Goal: Information Seeking & Learning: Learn about a topic

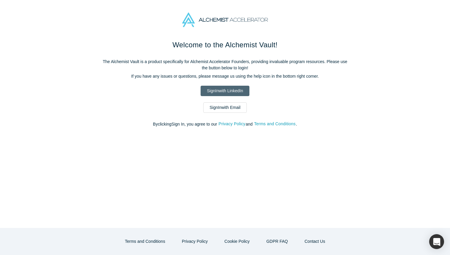
click at [233, 88] on link "Sign In with LinkedIn" at bounding box center [225, 91] width 49 height 10
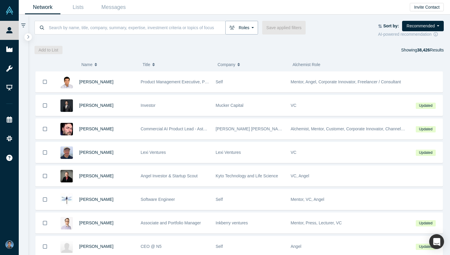
click at [246, 24] on button "Roles" at bounding box center [241, 28] width 33 height 14
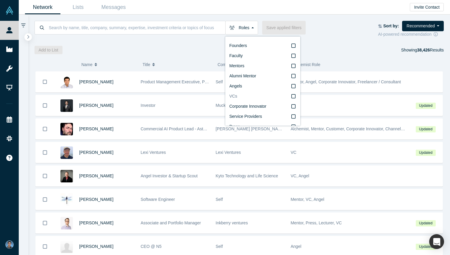
scroll to position [10, 0]
click at [194, 52] on div "Add to List Showing 38,426 Results" at bounding box center [240, 50] width 410 height 8
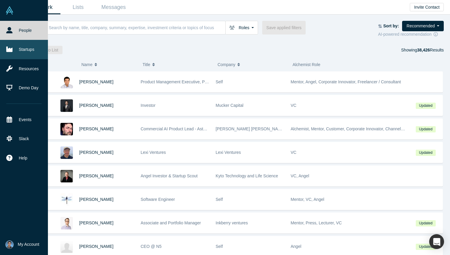
click at [23, 50] on link "Startups" at bounding box center [24, 49] width 48 height 19
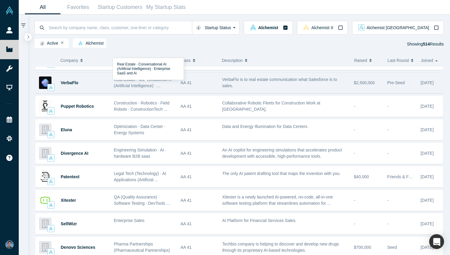
scroll to position [18, 0]
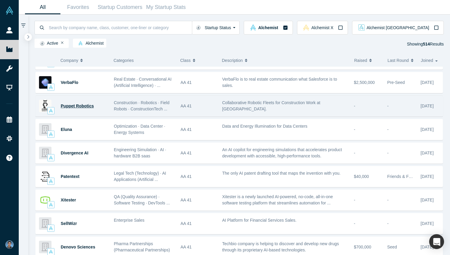
click at [84, 108] on span "Puppet Robotics" at bounding box center [77, 106] width 33 height 5
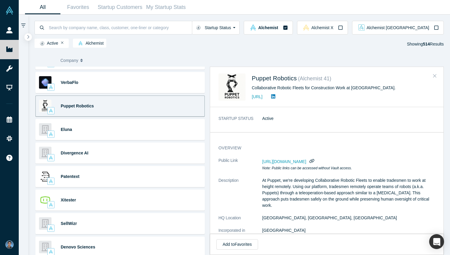
click at [432, 74] on button "Close" at bounding box center [434, 76] width 9 height 10
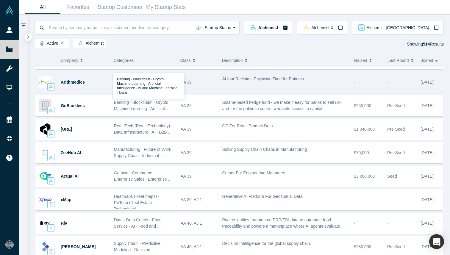
scroll to position [656, 0]
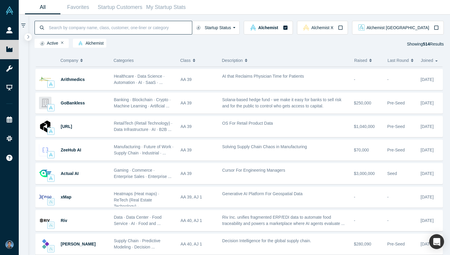
click at [161, 32] on input at bounding box center [120, 28] width 144 height 14
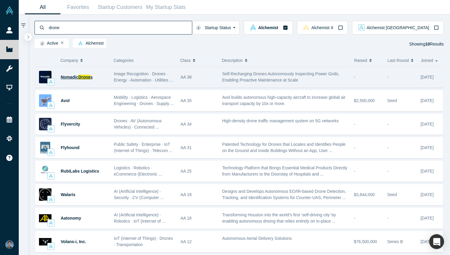
type input "drone"
click at [89, 78] on span "Drone" at bounding box center [84, 77] width 12 height 5
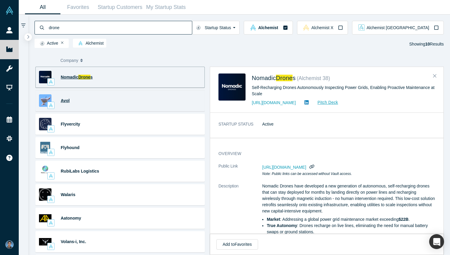
click at [65, 102] on span "Avol" at bounding box center [65, 100] width 9 height 5
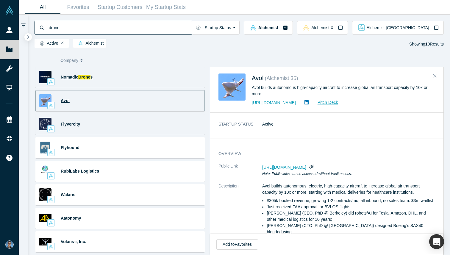
click at [165, 122] on div "Flyvercity Drones · AV (Autonomous Vehicles) · Connected ... High-density drone…" at bounding box center [119, 124] width 169 height 21
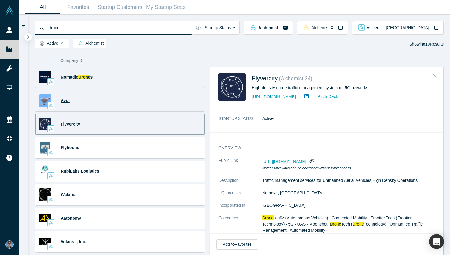
click at [436, 76] on icon "Close" at bounding box center [435, 75] width 4 height 5
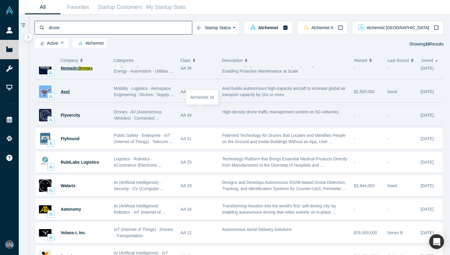
scroll to position [17, 0]
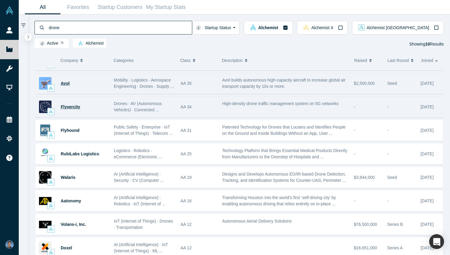
click at [70, 107] on span "Flyvercity" at bounding box center [70, 106] width 19 height 5
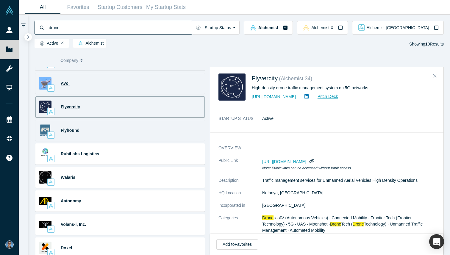
click at [133, 140] on div "Flyhound Public Safety · Enterprise · IoT (Internet of Things) · Telecom ... Pa…" at bounding box center [119, 130] width 169 height 21
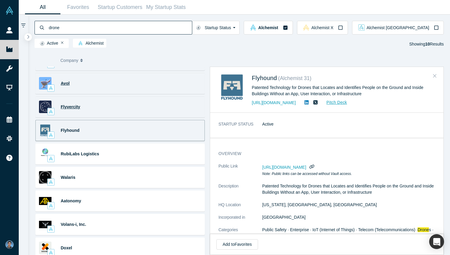
click at [435, 76] on icon "Close" at bounding box center [435, 76] width 4 height 4
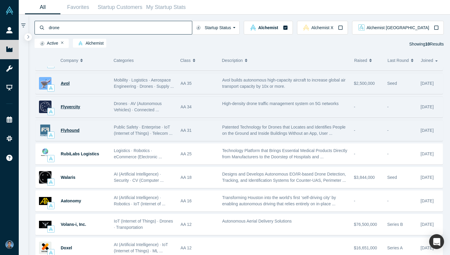
click at [70, 131] on span "Flyhound" at bounding box center [70, 130] width 19 height 5
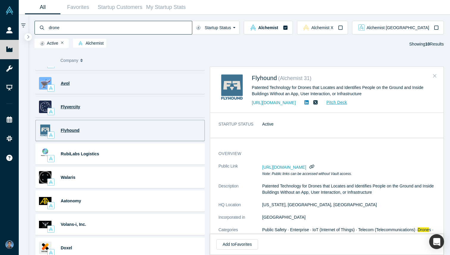
click at [434, 73] on button "Close" at bounding box center [434, 76] width 9 height 10
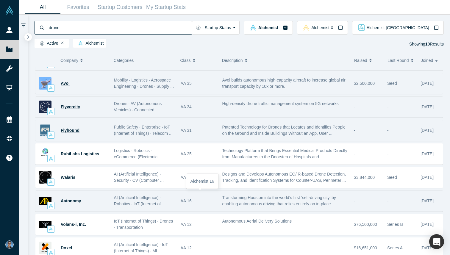
click at [204, 198] on div "AA 16" at bounding box center [198, 201] width 35 height 21
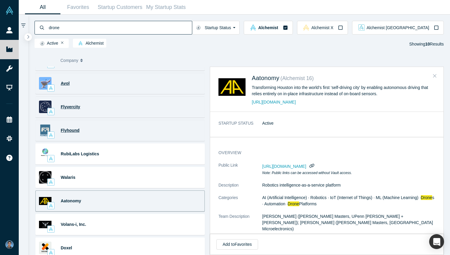
click at [439, 76] on button "Close" at bounding box center [434, 76] width 9 height 10
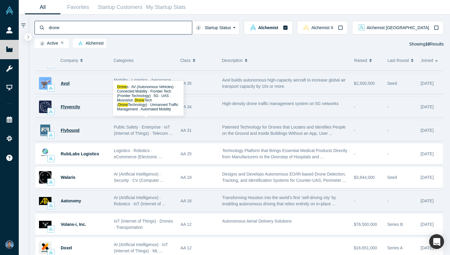
scroll to position [0, 0]
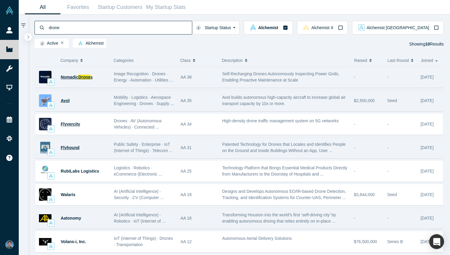
click at [81, 25] on input "drone" at bounding box center [120, 28] width 144 height 14
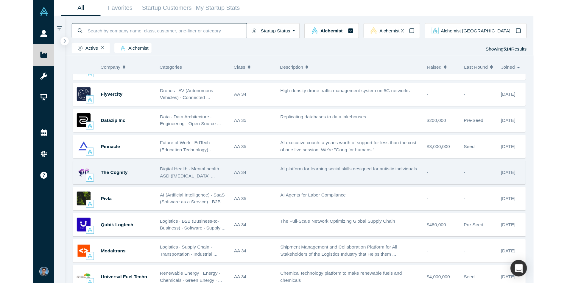
scroll to position [3003, 0]
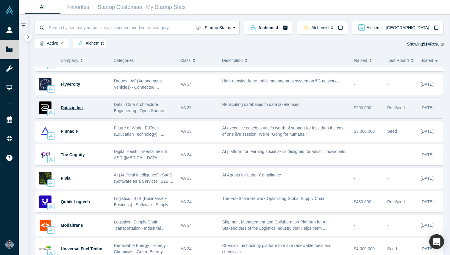
click at [66, 107] on span "Datazip Inc" at bounding box center [72, 107] width 22 height 5
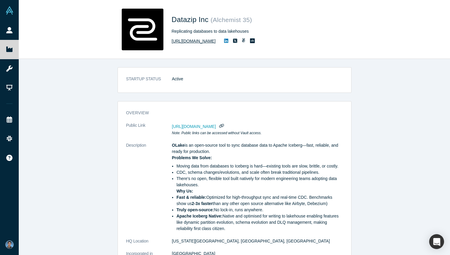
click at [191, 41] on link "https://datazip.io/" at bounding box center [194, 41] width 44 height 6
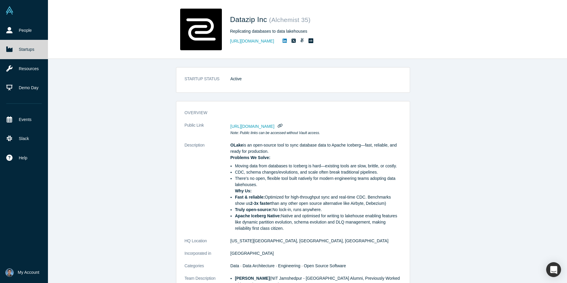
click at [11, 50] on icon at bounding box center [9, 49] width 6 height 5
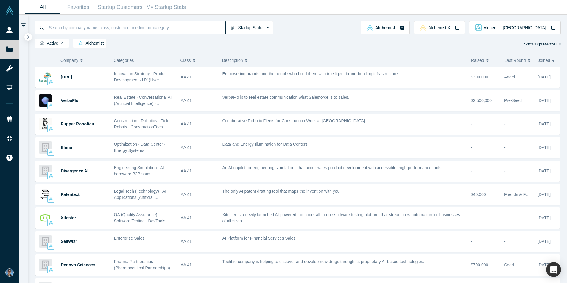
click at [146, 22] on input at bounding box center [136, 28] width 177 height 14
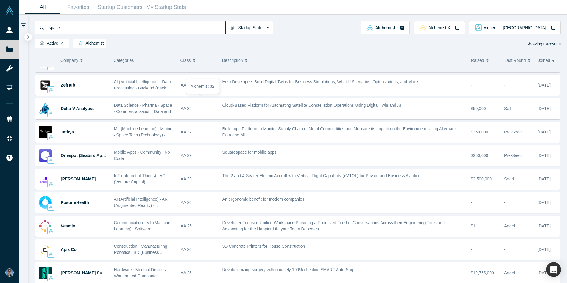
scroll to position [114, 0]
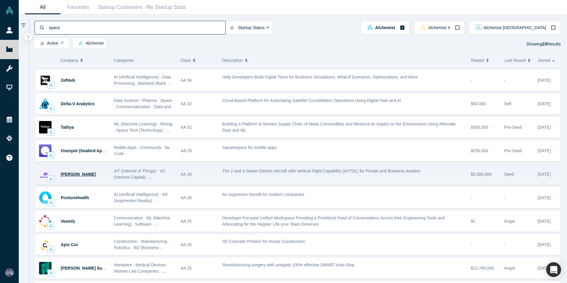
click at [66, 174] on span "[PERSON_NAME]" at bounding box center [78, 174] width 35 height 5
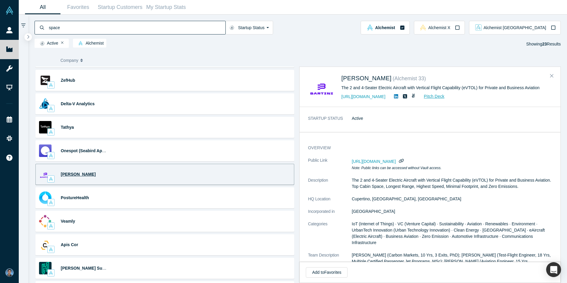
click at [98, 29] on input "space" at bounding box center [136, 28] width 177 height 14
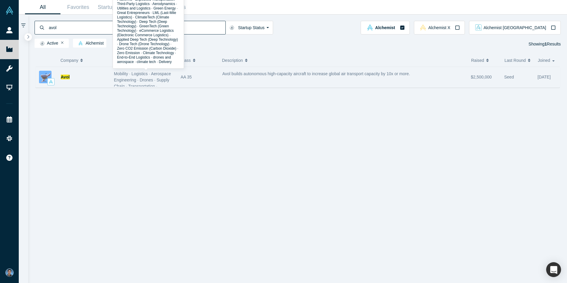
type input "avol"
click at [132, 77] on span "Mobility · Logistics · Aerospace Engineering · Drones · Supply Chain · Transpor…" at bounding box center [144, 148] width 60 height 155
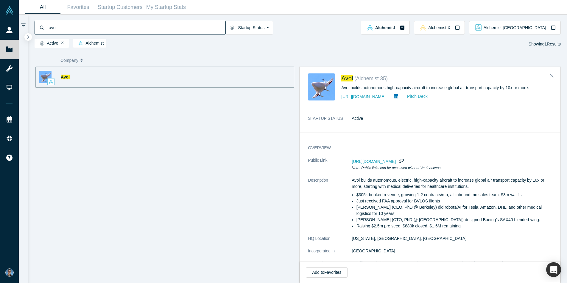
click at [428, 98] on link "Pitch Deck" at bounding box center [413, 96] width 27 height 7
click at [60, 27] on input "avol" at bounding box center [136, 28] width 177 height 14
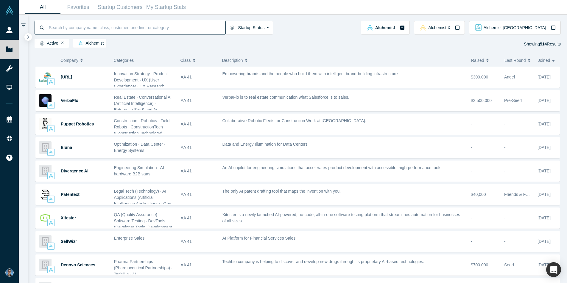
click at [108, 30] on input at bounding box center [136, 28] width 177 height 14
paste input "Nomadic Drones"
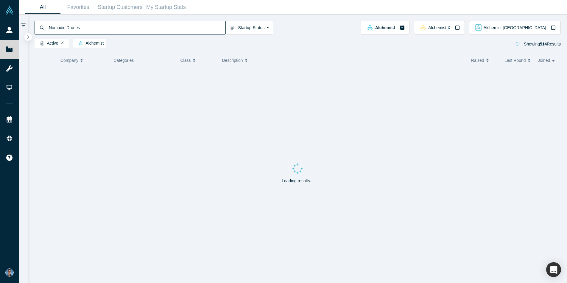
type input "Nomadic Drones"
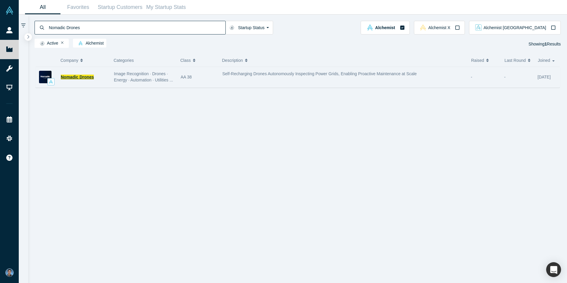
click at [72, 77] on span "Nomadic Drones" at bounding box center [77, 77] width 33 height 5
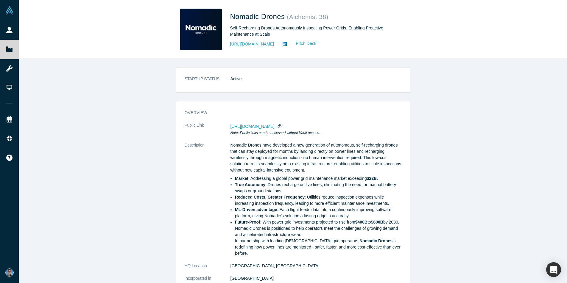
click at [316, 43] on link "Pitch Deck" at bounding box center [302, 43] width 27 height 7
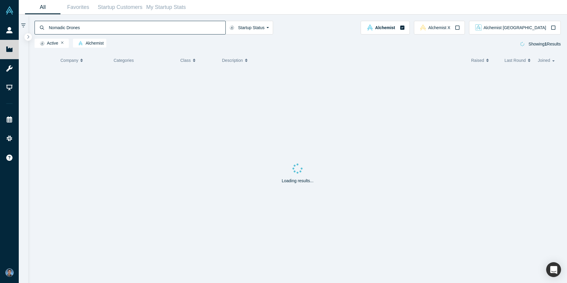
click at [176, 30] on input "Nomadic Drones" at bounding box center [136, 28] width 177 height 14
type input "flyvercity"
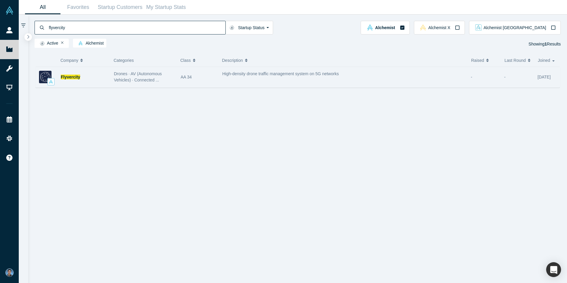
click at [159, 75] on span "Drones · AV (Autonomous Vehicles) · Connected ..." at bounding box center [138, 76] width 48 height 11
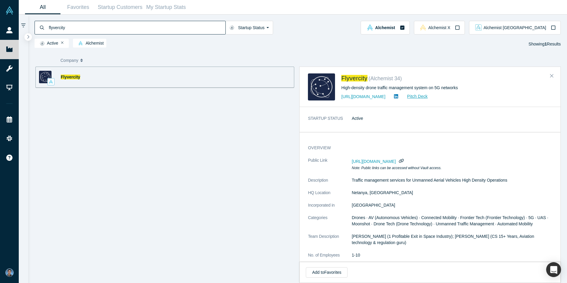
click at [407, 95] on link "Pitch Deck" at bounding box center [413, 96] width 27 height 7
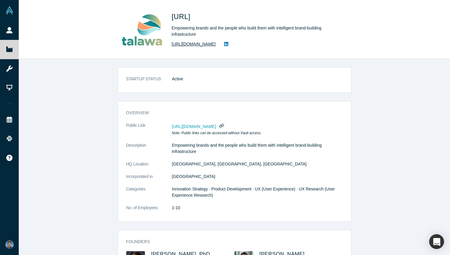
click at [216, 44] on link "[URL][DOMAIN_NAME]" at bounding box center [194, 44] width 44 height 6
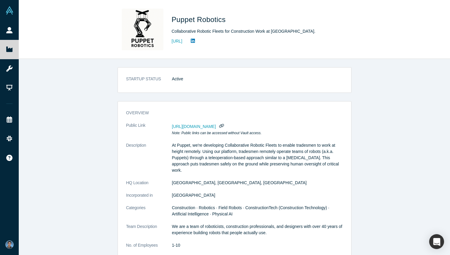
click at [197, 22] on span "Puppet Robotics" at bounding box center [200, 19] width 56 height 8
copy h1 "Puppet Robotics"
click at [182, 32] on div "Collaborative Robotic Fleets for Construction Work at Heights." at bounding box center [255, 31] width 167 height 6
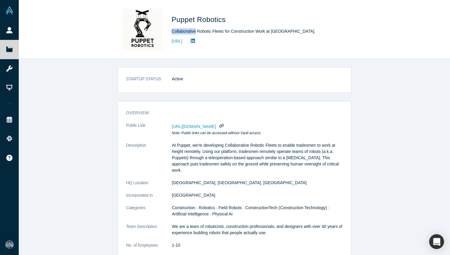
click at [182, 32] on div "Collaborative Robotic Fleets for Construction Work at Heights." at bounding box center [255, 31] width 167 height 6
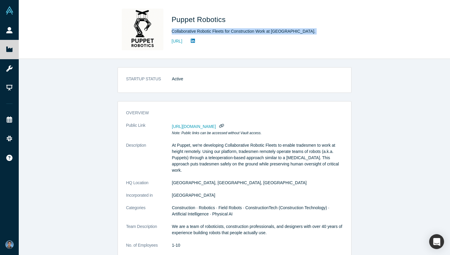
click at [182, 32] on div "Collaborative Robotic Fleets for Construction Work at Heights." at bounding box center [255, 31] width 167 height 6
copy div "Collaborative Robotic Fleets for Construction Work at Heights."
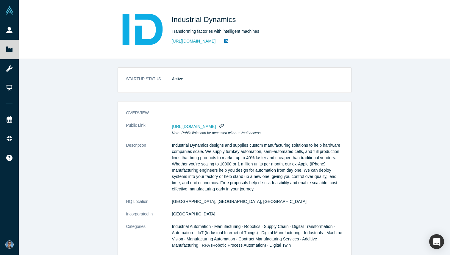
click at [223, 32] on div "Transforming factories with intelligent machines" at bounding box center [255, 31] width 167 height 6
copy div "Transforming factories with intelligent machines"
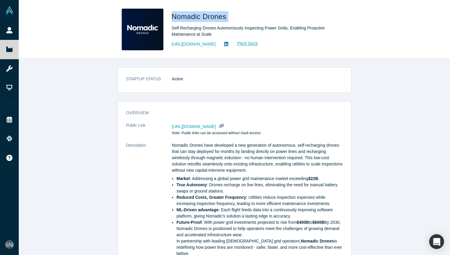
drag, startPoint x: 229, startPoint y: 17, endPoint x: 169, endPoint y: 14, distance: 59.9
click at [169, 14] on div "Nomadic Drones Self-Recharging Drones Autonomously Inspecting Power Grids, Enab…" at bounding box center [235, 30] width 234 height 42
copy span "Nomadic Drones"
click at [220, 33] on div "Self-Recharging Drones Autonomously Inspecting Power Grids, Enabling Proactive …" at bounding box center [255, 31] width 167 height 13
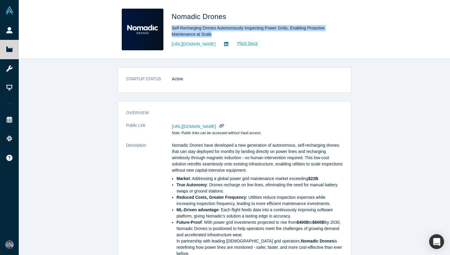
drag, startPoint x: 172, startPoint y: 28, endPoint x: 224, endPoint y: 32, distance: 52.3
click at [224, 32] on div "Self-Recharging Drones Autonomously Inspecting Power Grids, Enabling Proactive …" at bounding box center [255, 31] width 167 height 13
copy div "Self-Recharging Drones Autonomously Inspecting Power Grids, Enabling Proactive …"
copy link "https://www.nomadicdrone.com/"
click at [258, 44] on link "Pitch Deck" at bounding box center [244, 43] width 27 height 7
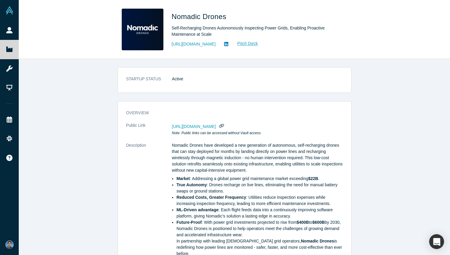
click at [229, 32] on div "Self-Recharging Drones Autonomously Inspecting Power Grids, Enabling Proactive …" at bounding box center [255, 31] width 167 height 13
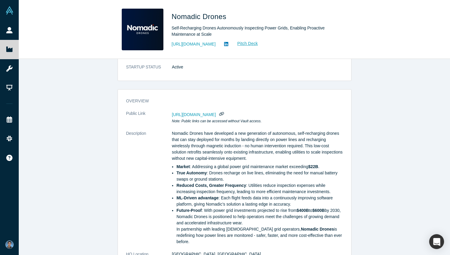
scroll to position [18, 0]
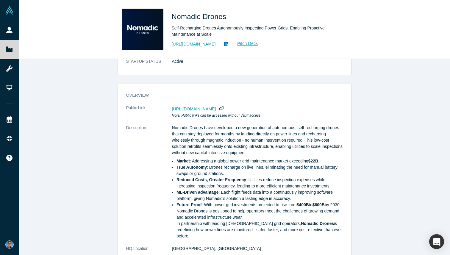
click at [217, 121] on dl "Public Link https://vault.alchemistaccelerator.com/companies/public/nomadic-dro…" at bounding box center [234, 235] width 217 height 260
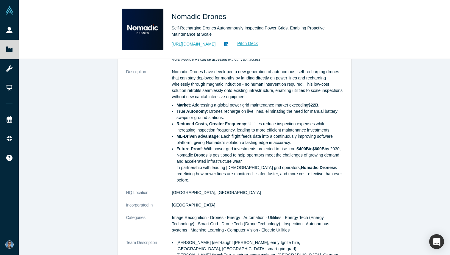
scroll to position [77, 0]
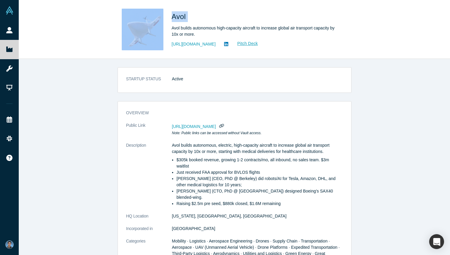
drag, startPoint x: 190, startPoint y: 20, endPoint x: 153, endPoint y: 15, distance: 37.5
click at [153, 15] on div "Avol Avol builds autonomous high-capacity aircraft to increase global air trans…" at bounding box center [235, 30] width 234 height 42
copy div "Avol"
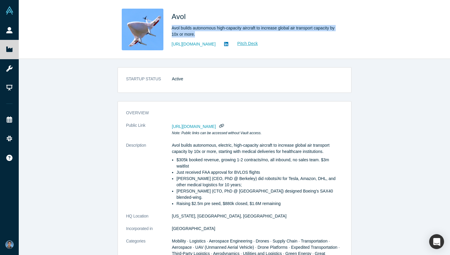
drag, startPoint x: 197, startPoint y: 31, endPoint x: 169, endPoint y: 27, distance: 28.2
click at [169, 27] on div "Avol Avol builds autonomous high-capacity aircraft to increase global air trans…" at bounding box center [235, 30] width 234 height 42
copy div "Avol builds autonomous high-capacity aircraft to increase global air transport …"
click at [216, 46] on link "[URL][DOMAIN_NAME]" at bounding box center [194, 44] width 44 height 6
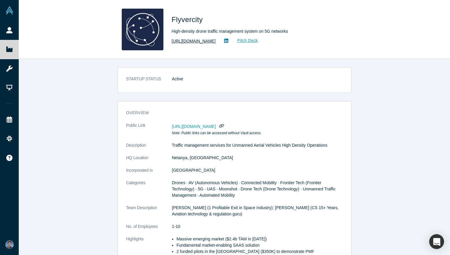
click at [185, 42] on link "https://flyvercity.com" at bounding box center [194, 41] width 44 height 6
click at [188, 18] on span "Flyvercity" at bounding box center [188, 19] width 33 height 8
copy span "Flyvercity"
click at [225, 30] on div "High-density drone traffic management system on 5G networks" at bounding box center [255, 31] width 167 height 6
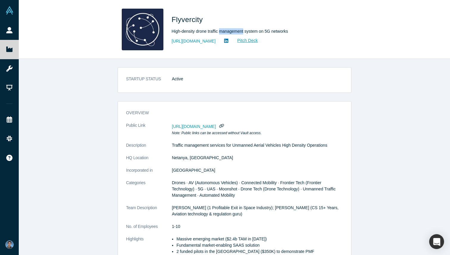
click at [225, 30] on div "High-density drone traffic management system on 5G networks" at bounding box center [255, 31] width 167 height 6
copy div "High-density drone traffic management system on 5G networks"
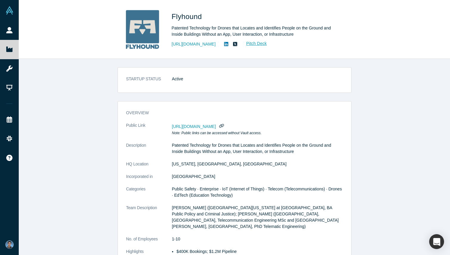
click at [191, 16] on span "Flyhound" at bounding box center [188, 17] width 32 height 8
copy span "Flyhound"
click at [325, 22] on div "Flyhound" at bounding box center [255, 18] width 167 height 14
click at [258, 33] on div "Patented Technology for Drones that Locates and Identifies People on the Ground…" at bounding box center [255, 31] width 167 height 13
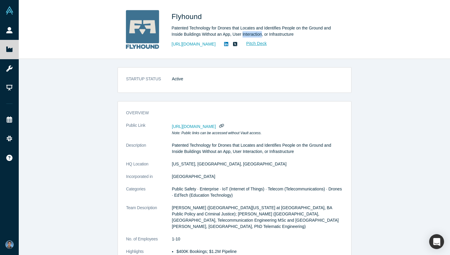
click at [258, 33] on div "Patented Technology for Drones that Locates and Identifies People on the Ground…" at bounding box center [255, 31] width 167 height 13
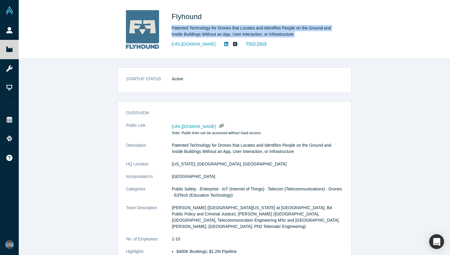
click at [258, 33] on div "Patented Technology for Drones that Locates and Identifies People on the Ground…" at bounding box center [255, 31] width 167 height 13
copy div "Patented Technology for Drones that Locates and Identifies People on the Ground…"
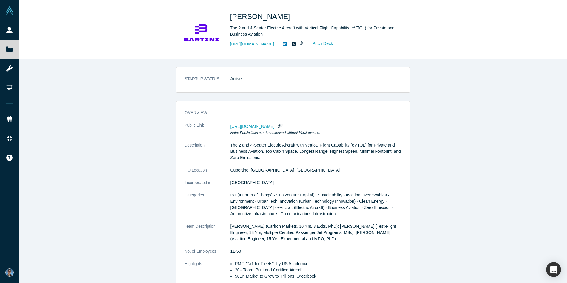
click at [243, 18] on span "[PERSON_NAME]" at bounding box center [261, 17] width 62 height 8
copy span "[PERSON_NAME]"
click at [254, 30] on div "The 2 and 4-Seater Electric Aircraft with Vertical Flight Capability (eVTOL) fo…" at bounding box center [313, 31] width 167 height 13
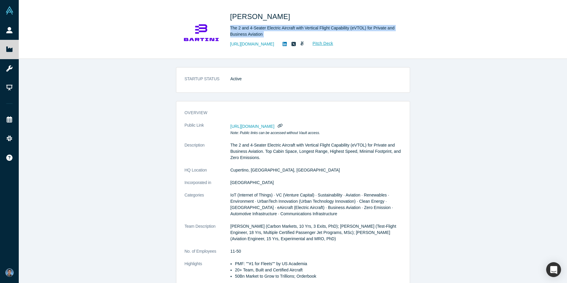
click at [254, 30] on div "The 2 and 4-Seater Electric Aircraft with Vertical Flight Capability (eVTOL) fo…" at bounding box center [313, 31] width 167 height 13
copy div "The 2 and 4-Seater Electric Aircraft with Vertical Flight Capability (eVTOL) fo…"
copy link "[URL][DOMAIN_NAME]"
click at [318, 45] on link "Pitch Deck" at bounding box center [319, 43] width 27 height 7
